Goal: Task Accomplishment & Management: Complete application form

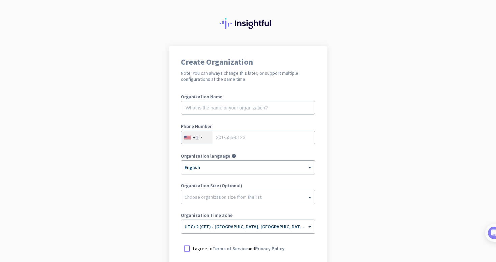
scroll to position [9, 0]
click at [200, 138] on div at bounding box center [201, 137] width 2 height 1
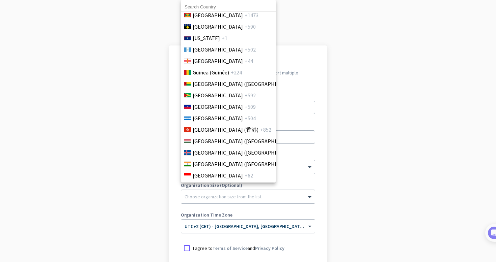
scroll to position [1211, 0]
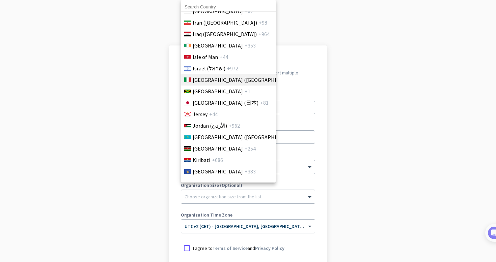
click at [206, 84] on li "[GEOGRAPHIC_DATA] ([GEOGRAPHIC_DATA]) +39" at bounding box center [228, 79] width 95 height 11
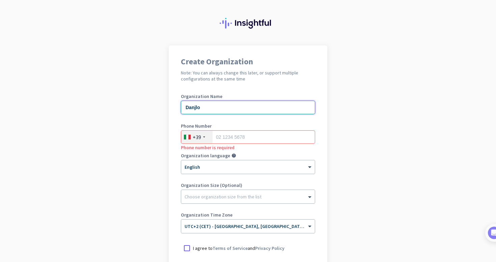
type input "Danjlo"
click at [202, 174] on ng-select "× English" at bounding box center [248, 167] width 134 height 14
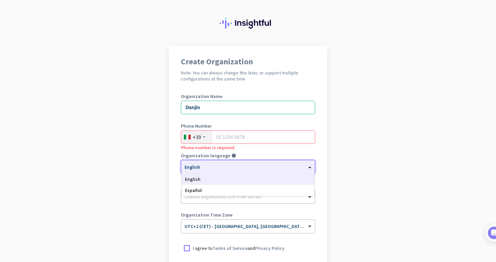
click at [206, 169] on div "× English" at bounding box center [243, 168] width 125 height 6
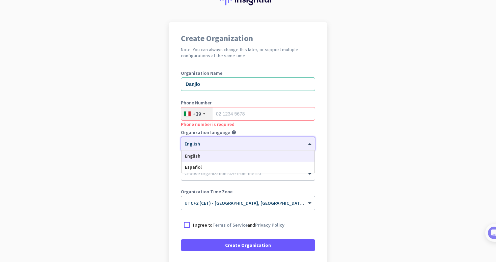
scroll to position [33, 0]
click at [199, 154] on span "English" at bounding box center [193, 156] width 16 height 6
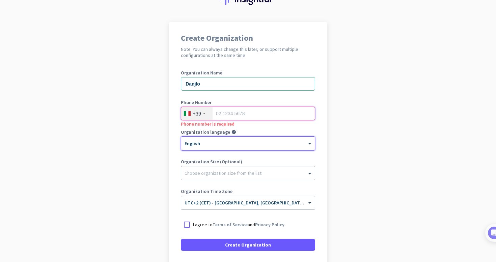
click at [230, 112] on input "tel" at bounding box center [248, 113] width 134 height 13
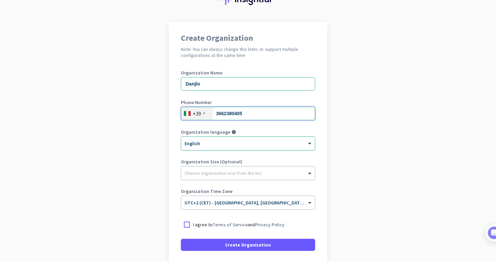
type input "3662380405"
click at [209, 172] on div at bounding box center [248, 171] width 134 height 7
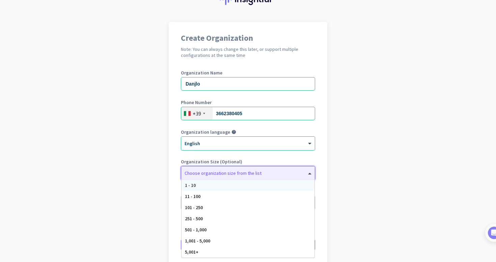
click at [202, 183] on div "1 - 10" at bounding box center [248, 185] width 133 height 11
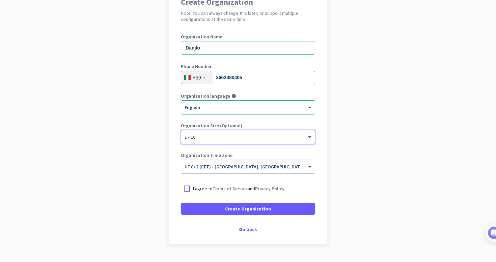
scroll to position [68, 0]
click at [185, 190] on div at bounding box center [187, 189] width 12 height 12
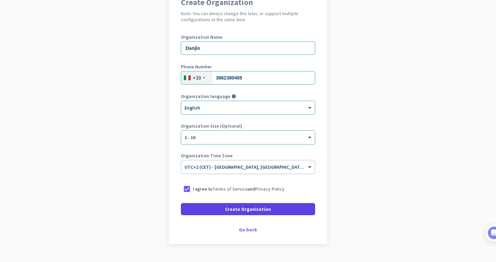
click at [242, 209] on span "Create Organization" at bounding box center [248, 209] width 46 height 7
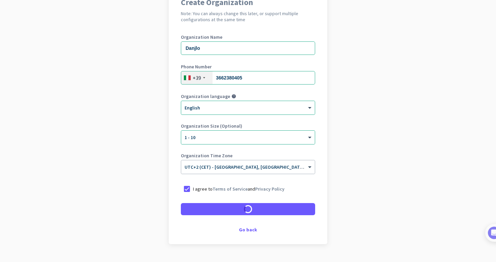
scroll to position [64, 0]
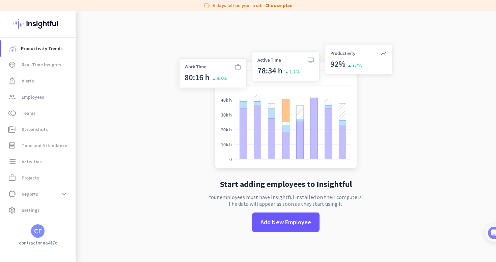
click at [39, 234] on div "CE" at bounding box center [38, 231] width 8 height 7
click at [97, 120] on div at bounding box center [248, 131] width 496 height 262
click at [46, 233] on div "CE" at bounding box center [38, 231] width 76 height 13
click at [43, 233] on div "CE" at bounding box center [37, 231] width 13 height 13
click at [63, 217] on span "Sign out" at bounding box center [73, 219] width 41 height 6
